Goal: Task Accomplishment & Management: Use online tool/utility

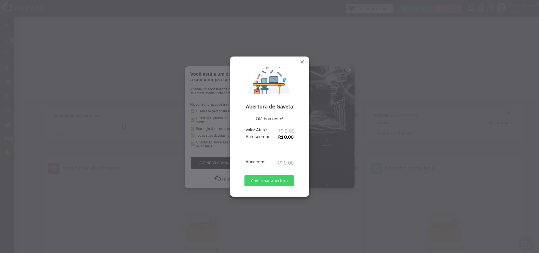
click at [300, 65] on div at bounding box center [269, 62] width 79 height 10
click at [302, 61] on span "Fechar" at bounding box center [302, 62] width 6 height 6
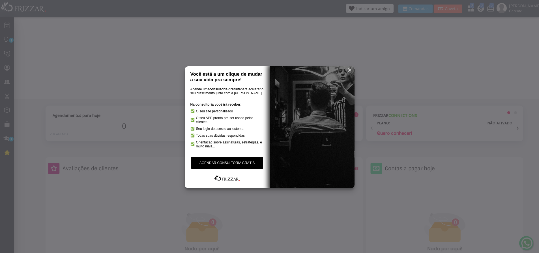
click at [350, 69] on span "reset" at bounding box center [350, 70] width 6 height 6
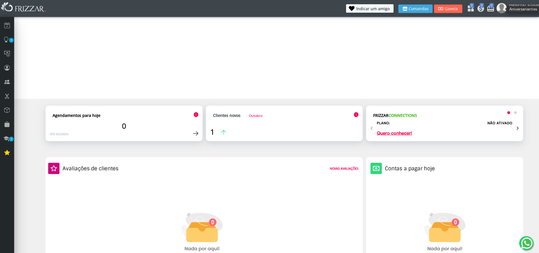
click at [493, 7] on span "0" at bounding box center [491, 5] width 4 height 5
click at [10, 38] on link "1" at bounding box center [7, 38] width 14 height 14
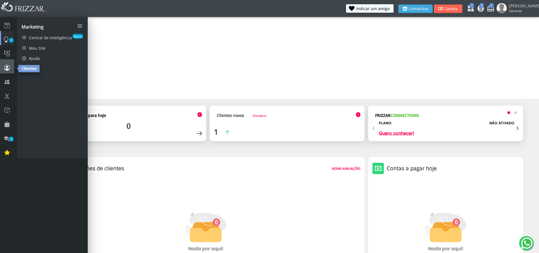
click at [8, 66] on icon at bounding box center [7, 68] width 6 height 8
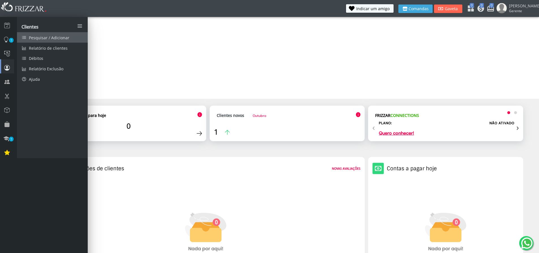
click at [66, 38] on span "Pesquisar / Adicionar" at bounding box center [49, 37] width 40 height 5
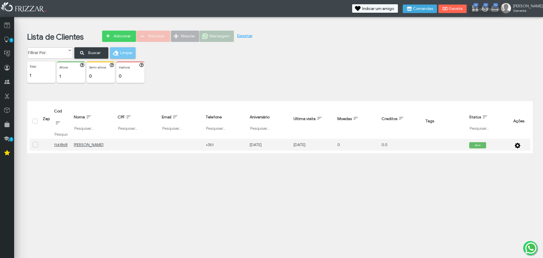
click at [496, 8] on icon at bounding box center [494, 8] width 6 height 6
click at [486, 9] on icon at bounding box center [484, 8] width 6 height 6
click at [477, 9] on icon at bounding box center [474, 8] width 6 height 6
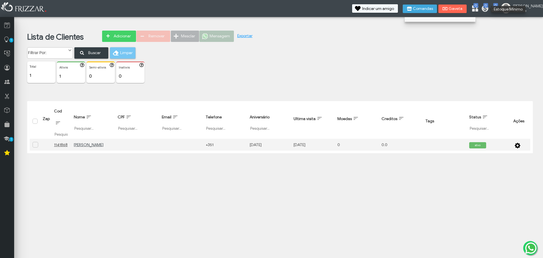
click at [477, 9] on icon at bounding box center [474, 8] width 6 height 6
click at [433, 10] on span "Comandas" at bounding box center [423, 9] width 20 height 4
